Goal: Information Seeking & Learning: Learn about a topic

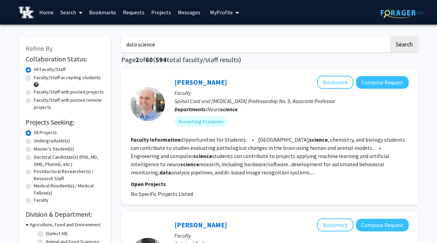
click at [42, 14] on link "Home" at bounding box center [46, 12] width 21 height 24
click at [46, 11] on link "Home" at bounding box center [46, 12] width 21 height 24
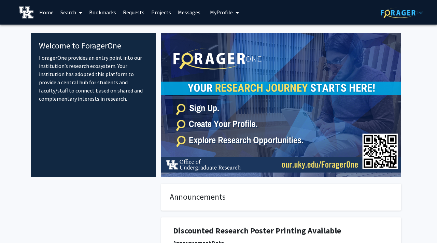
click at [229, 15] on span "My Profile" at bounding box center [221, 12] width 23 height 7
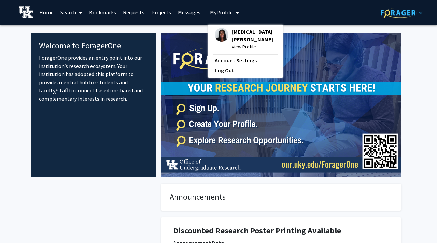
click at [224, 56] on link "Account Settings" at bounding box center [245, 60] width 61 height 8
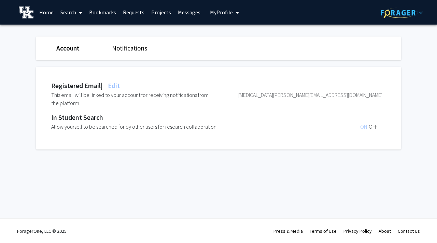
click at [219, 14] on span "My Profile" at bounding box center [221, 12] width 23 height 7
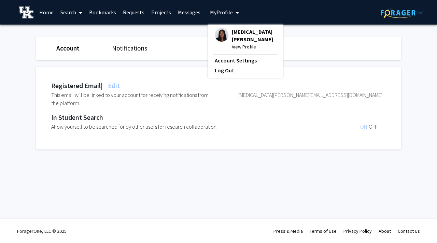
click at [234, 34] on span "[MEDICAL_DATA][PERSON_NAME]" at bounding box center [254, 35] width 44 height 15
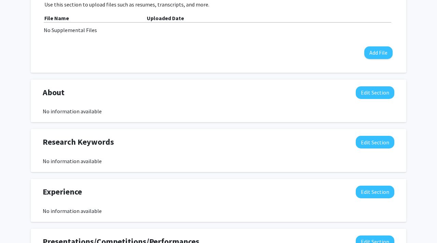
scroll to position [252, 0]
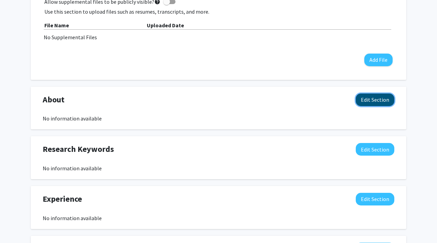
click at [366, 97] on button "Edit Section" at bounding box center [374, 99] width 39 height 13
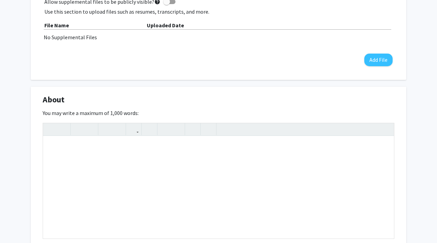
click at [252, 91] on div "About Edit Section You may write a maximum of 1,000 words: Insert link Remove l…" at bounding box center [218, 183] width 375 height 192
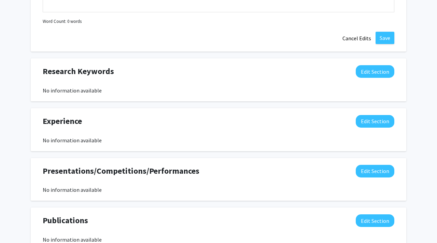
scroll to position [480, 0]
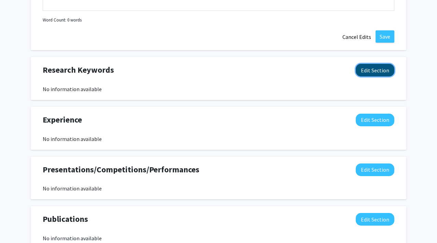
click at [364, 73] on button "Edit Section" at bounding box center [374, 70] width 39 height 13
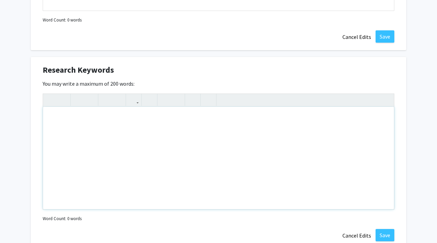
click at [187, 135] on div "Note to users with screen readers: Please deactivate our accessibility plugin f…" at bounding box center [218, 158] width 351 height 102
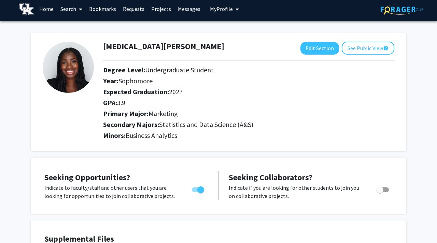
scroll to position [0, 0]
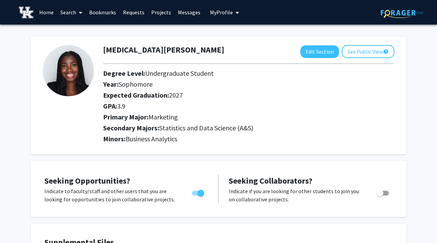
click at [65, 12] on link "Search" at bounding box center [71, 12] width 29 height 24
click at [73, 33] on span "Faculty/Staff" at bounding box center [82, 32] width 50 height 14
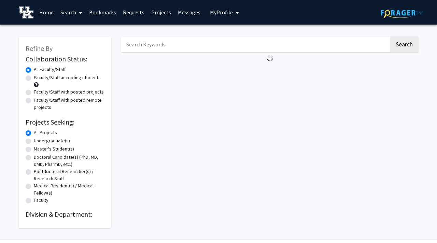
click at [153, 44] on input "Search Keywords" at bounding box center [255, 44] width 268 height 16
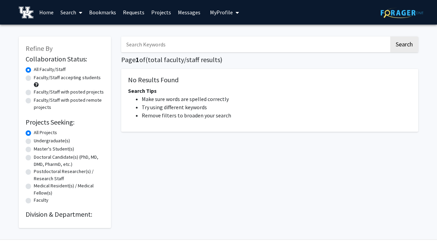
click at [157, 48] on input "Search Keywords" at bounding box center [255, 44] width 268 height 16
click at [397, 50] on button "Search" at bounding box center [404, 44] width 28 height 16
click at [402, 43] on button "Search" at bounding box center [404, 44] width 28 height 16
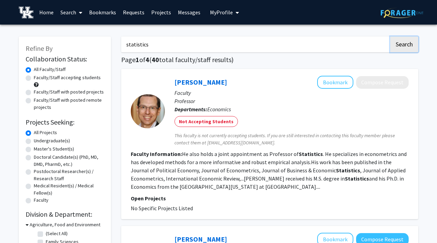
drag, startPoint x: 393, startPoint y: 41, endPoint x: 358, endPoint y: 34, distance: 35.1
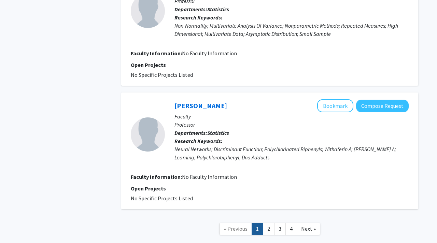
scroll to position [1138, 0]
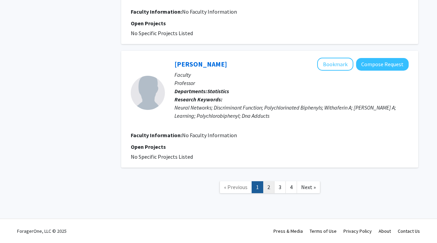
click at [267, 184] on link "2" at bounding box center [269, 187] width 12 height 12
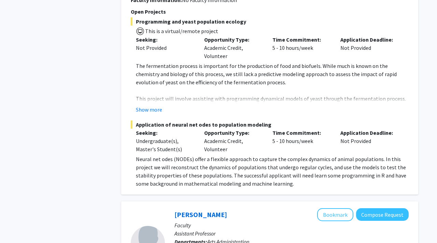
scroll to position [791, 0]
click at [159, 109] on button "Show more" at bounding box center [149, 109] width 26 height 8
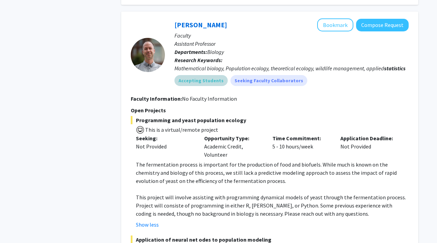
scroll to position [690, 0]
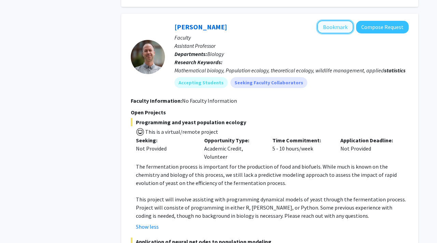
click at [320, 29] on button "Bookmark" at bounding box center [335, 26] width 36 height 13
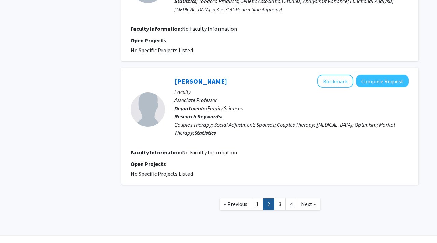
scroll to position [1204, 0]
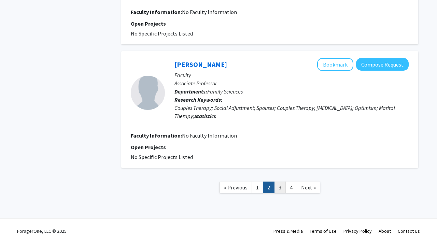
click at [278, 184] on link "3" at bounding box center [280, 187] width 12 height 12
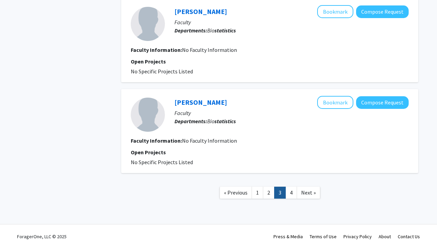
scroll to position [1023, 0]
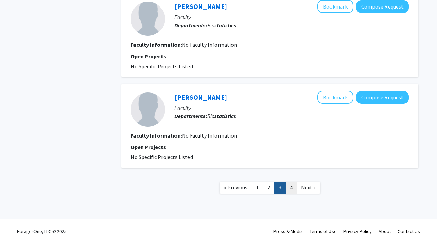
click at [288, 192] on link "4" at bounding box center [291, 187] width 12 height 12
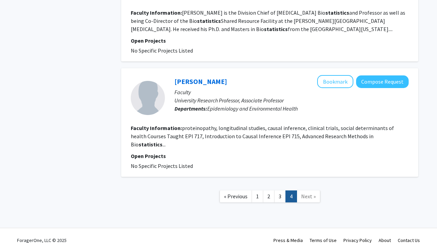
scroll to position [1056, 0]
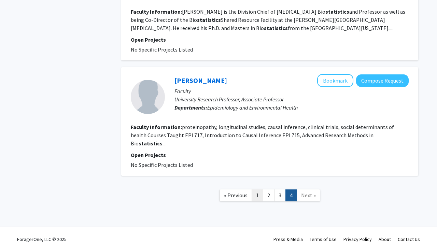
click at [258, 189] on link "1" at bounding box center [257, 195] width 12 height 12
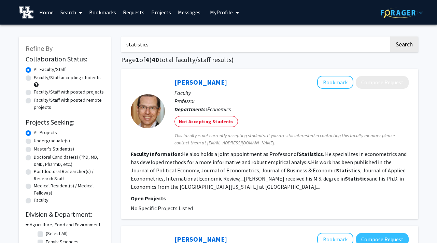
drag, startPoint x: 150, startPoint y: 43, endPoint x: 103, endPoint y: 39, distance: 47.3
click at [390, 36] on button "Search" at bounding box center [404, 44] width 28 height 16
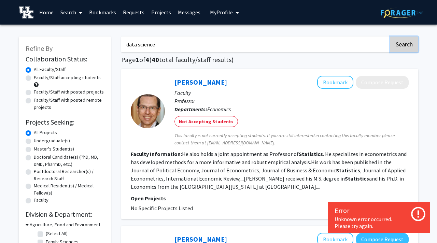
click at [399, 43] on button "Search" at bounding box center [404, 44] width 28 height 16
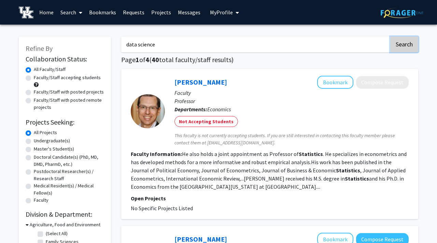
click at [391, 42] on button "Search" at bounding box center [404, 44] width 28 height 16
click at [396, 44] on button "Search" at bounding box center [404, 44] width 28 height 16
click at [290, 49] on input "data science" at bounding box center [255, 44] width 268 height 16
drag, startPoint x: 213, startPoint y: 42, endPoint x: 124, endPoint y: 36, distance: 89.5
click at [124, 36] on input "data science" at bounding box center [255, 44] width 268 height 16
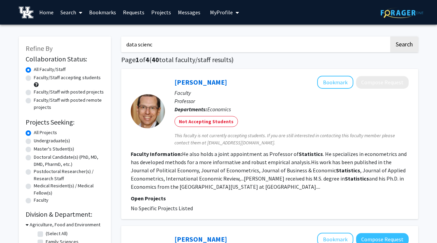
type input "data science"
click at [406, 56] on h1 "Page 1 of 4 ( 40 total faculty/staff results)" at bounding box center [269, 60] width 297 height 8
click at [406, 49] on button "Search" at bounding box center [404, 44] width 28 height 16
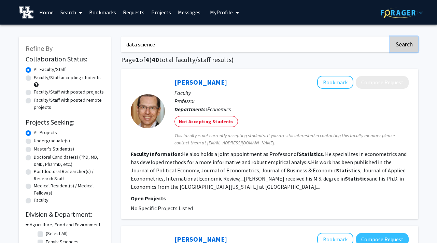
click at [406, 49] on button "Search" at bounding box center [404, 44] width 28 height 16
click at [397, 43] on button "Search" at bounding box center [404, 44] width 28 height 16
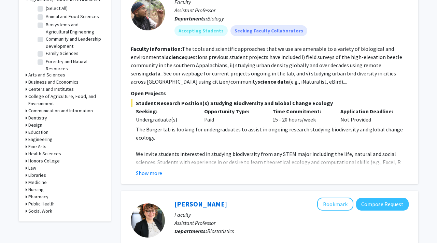
scroll to position [226, 0]
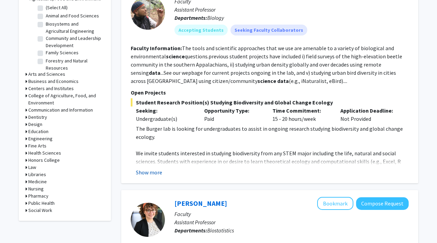
click at [146, 176] on button "Show more" at bounding box center [149, 172] width 26 height 8
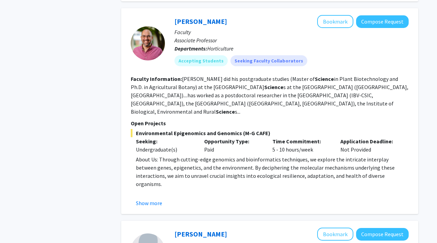
scroll to position [732, 0]
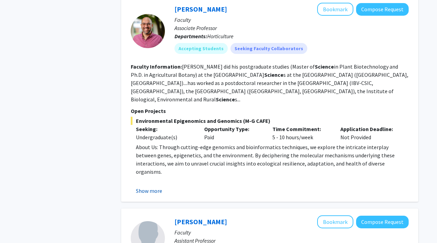
click at [142, 187] on button "Show more" at bounding box center [149, 191] width 26 height 8
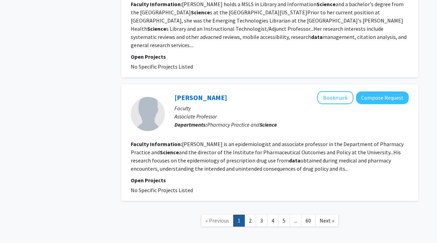
scroll to position [1730, 0]
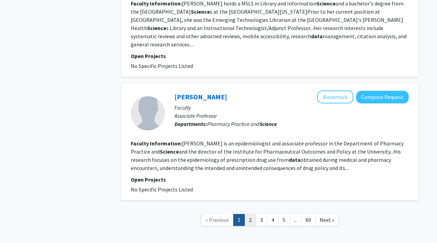
click at [251, 214] on link "2" at bounding box center [250, 220] width 12 height 12
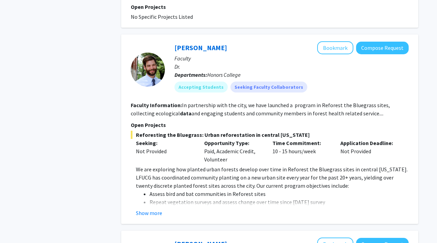
scroll to position [639, 0]
click at [158, 208] on button "Show more" at bounding box center [149, 212] width 26 height 8
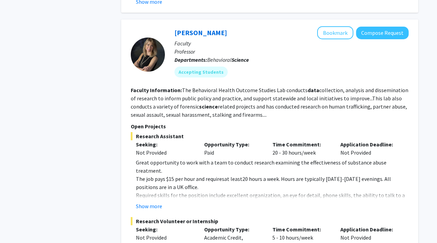
scroll to position [1224, 0]
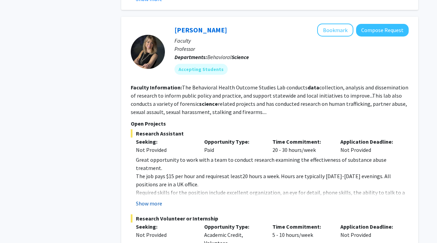
click at [159, 199] on button "Show more" at bounding box center [149, 203] width 26 height 8
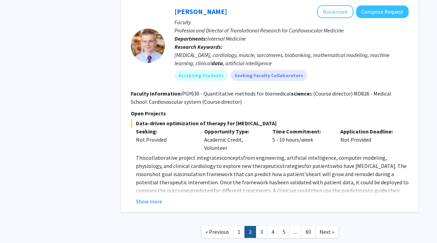
scroll to position [1963, 0]
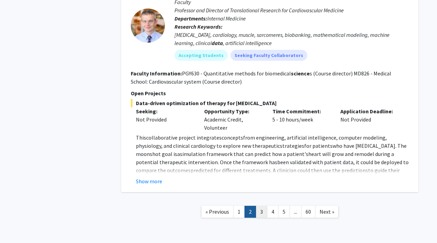
click at [263, 206] on link "3" at bounding box center [261, 212] width 12 height 12
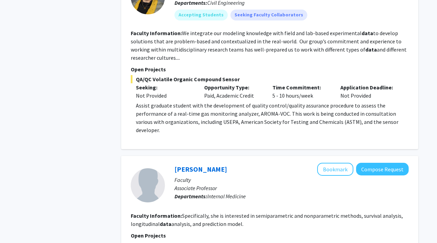
scroll to position [1378, 0]
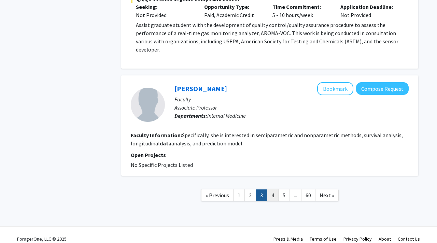
click at [273, 189] on link "4" at bounding box center [273, 195] width 12 height 12
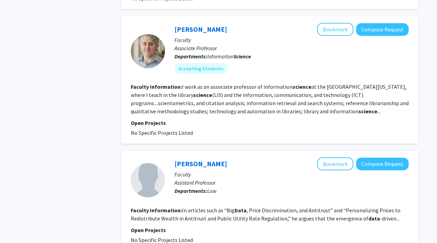
scroll to position [1151, 0]
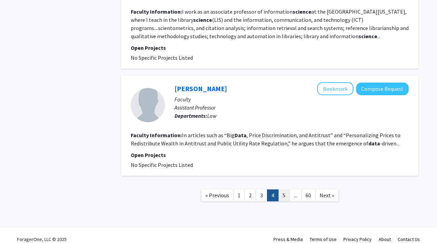
click at [279, 189] on link "5" at bounding box center [284, 195] width 12 height 12
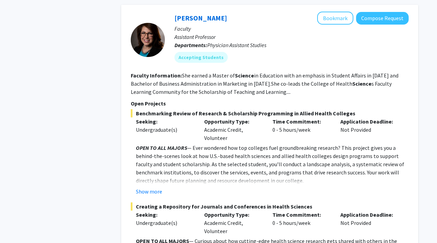
scroll to position [583, 0]
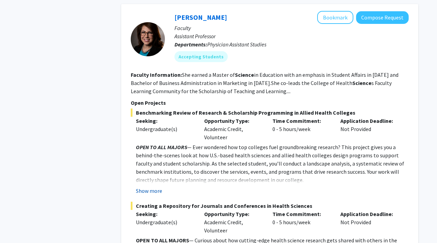
click at [157, 187] on button "Show more" at bounding box center [149, 191] width 26 height 8
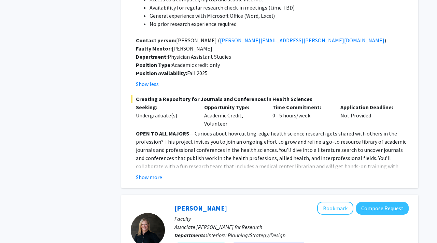
scroll to position [904, 0]
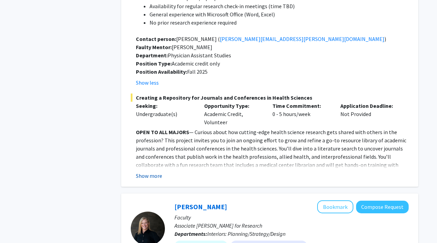
click at [159, 172] on button "Show more" at bounding box center [149, 176] width 26 height 8
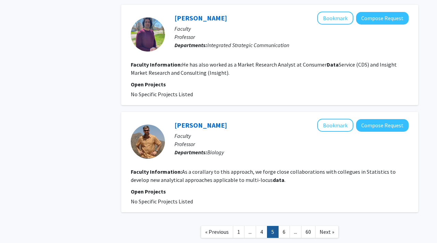
scroll to position [1786, 0]
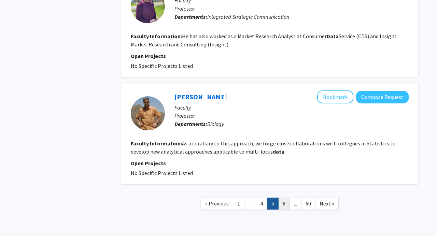
click at [283, 197] on link "6" at bounding box center [284, 203] width 12 height 12
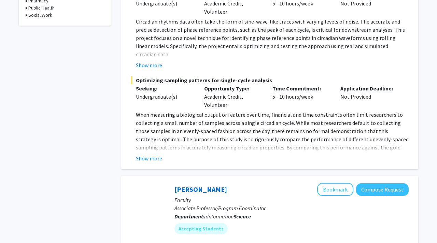
scroll to position [494, 0]
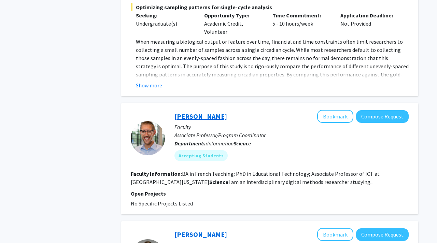
click at [205, 112] on link "Spencer Greenhalgh" at bounding box center [200, 116] width 53 height 9
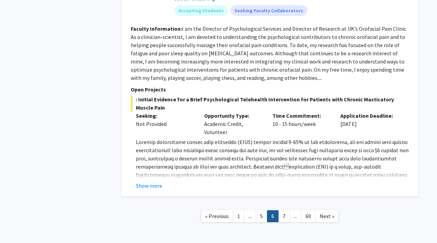
scroll to position [1366, 0]
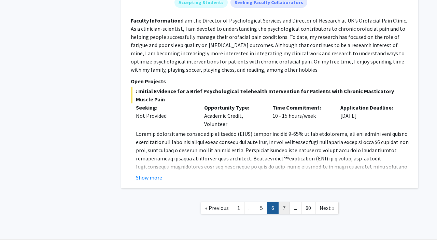
click at [285, 202] on link "7" at bounding box center [284, 208] width 12 height 12
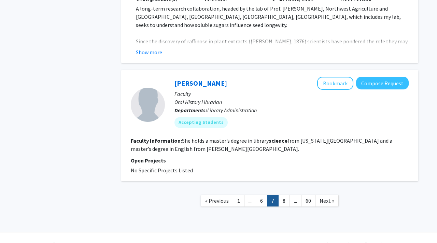
scroll to position [1566, 0]
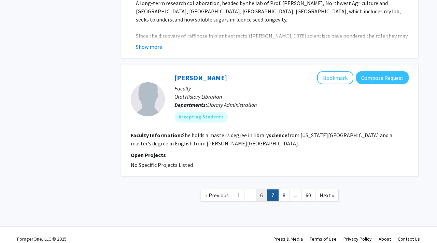
click at [260, 191] on link "6" at bounding box center [261, 195] width 12 height 12
